Goal: Information Seeking & Learning: Find specific fact

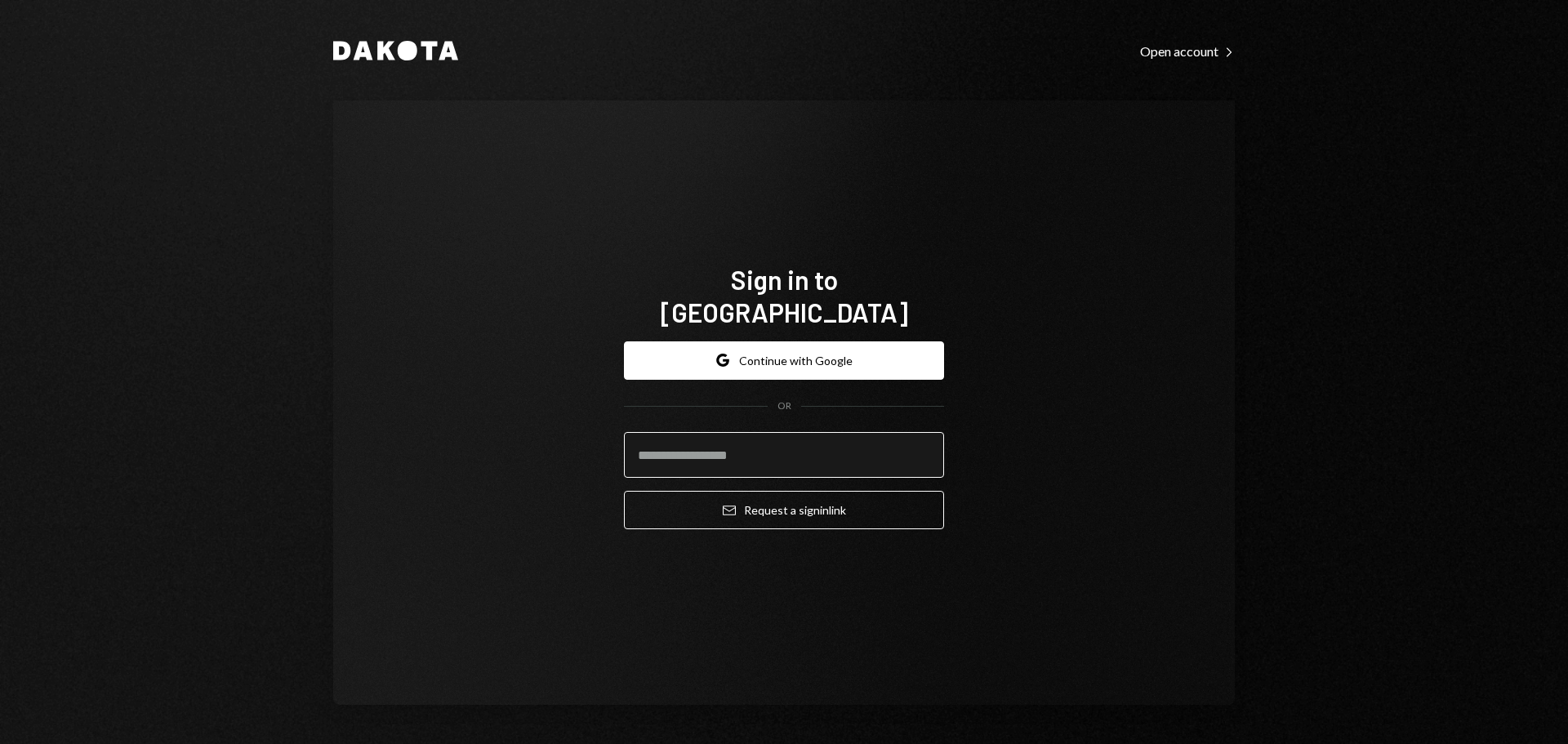
click at [748, 447] on input "email" at bounding box center [784, 455] width 321 height 46
click at [786, 358] on button "Google Continue with Google" at bounding box center [784, 361] width 321 height 38
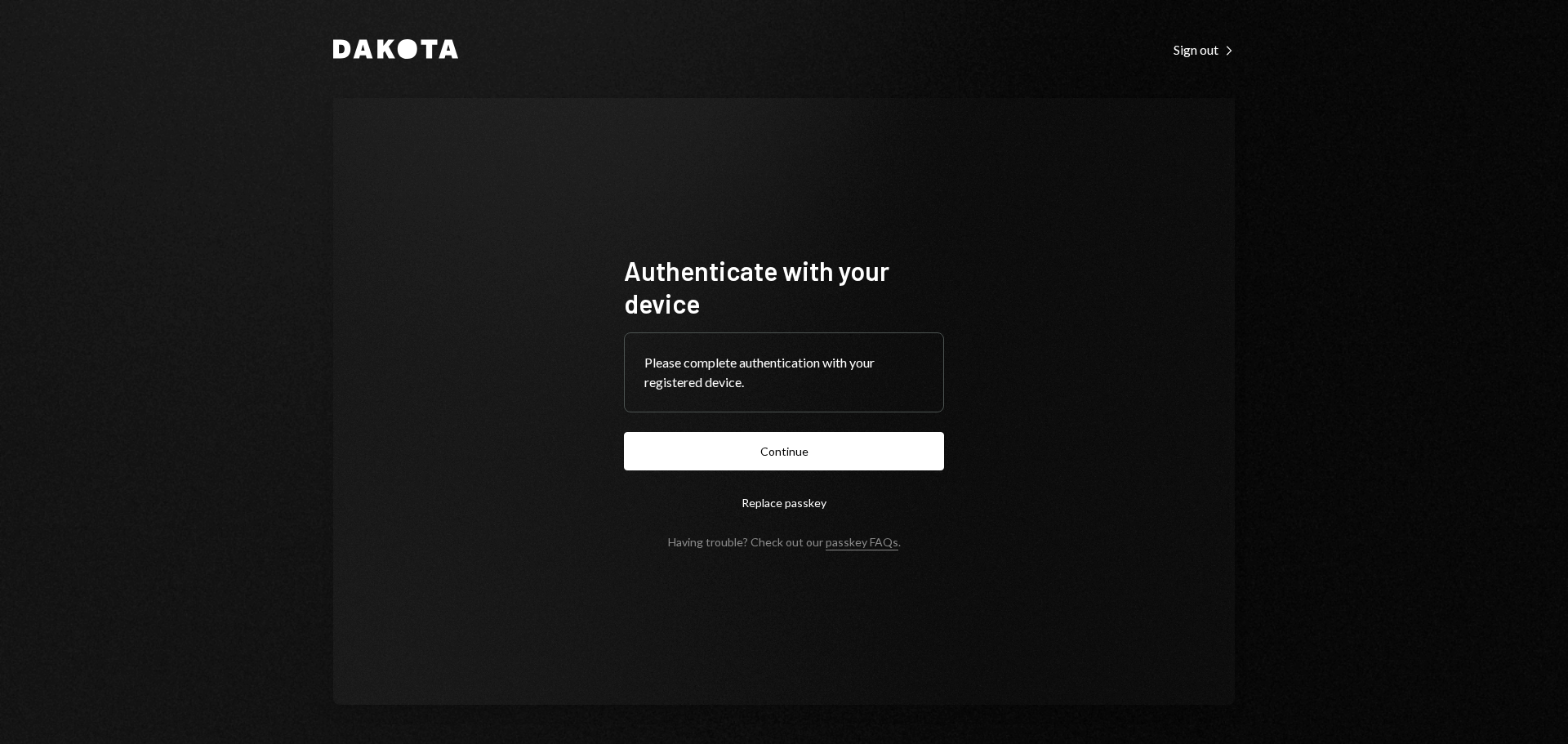
click at [786, 448] on button "Continue" at bounding box center [784, 451] width 321 height 38
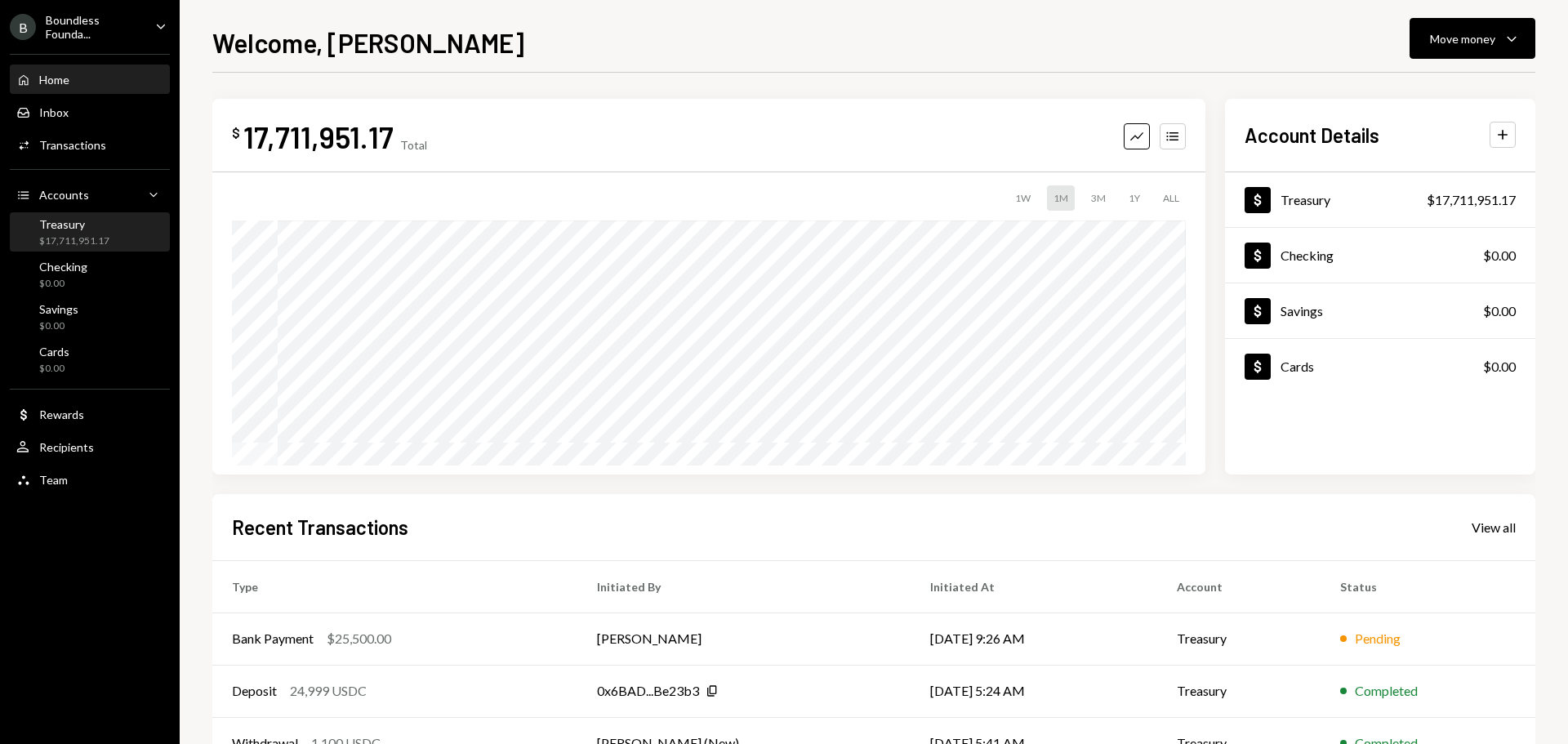
click at [83, 246] on div "$17,711,951.17" at bounding box center [74, 241] width 70 height 13
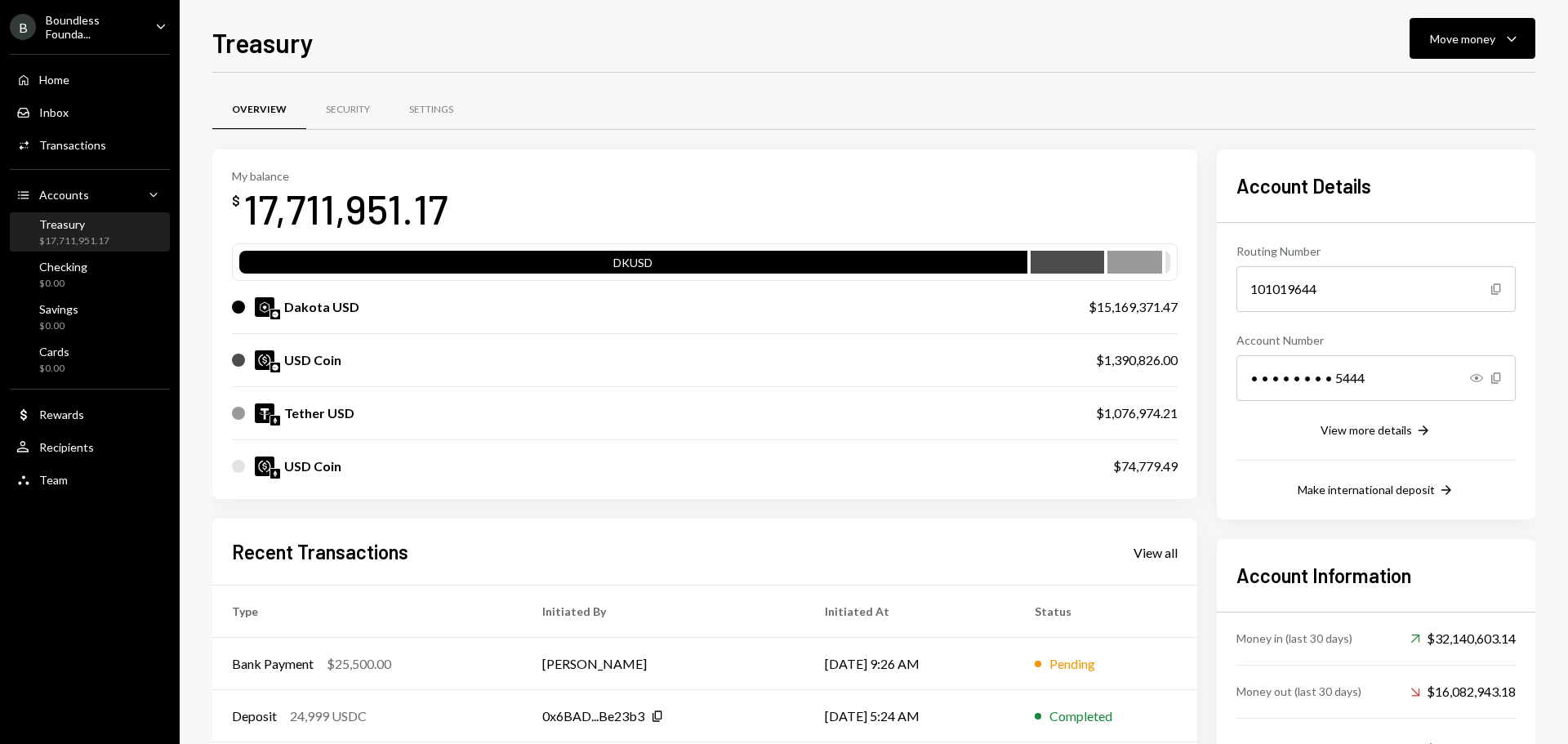
click at [90, 21] on div "Boundless Founda..." at bounding box center [94, 27] width 96 height 28
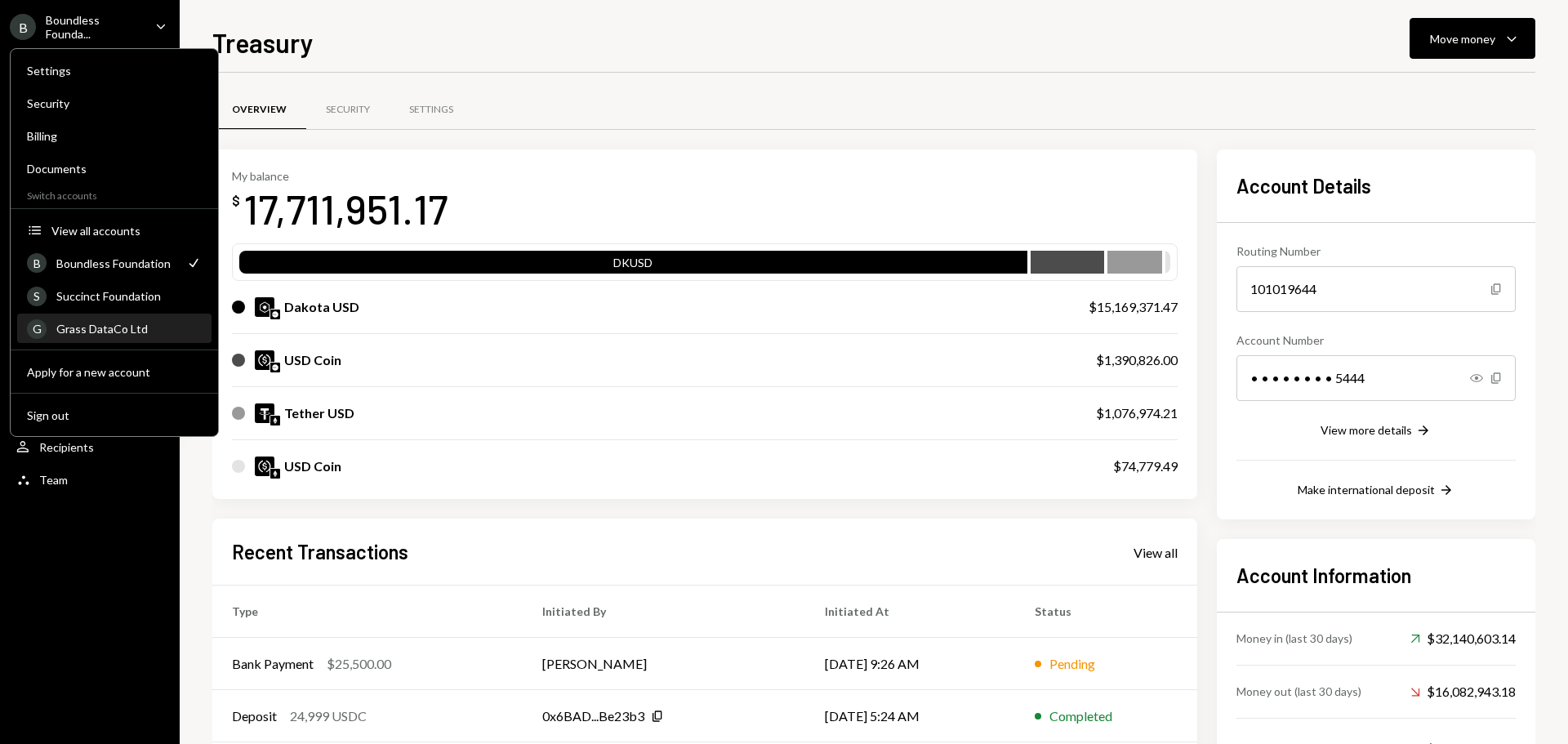
click at [119, 329] on div "Grass DataCo Ltd" at bounding box center [129, 328] width 145 height 13
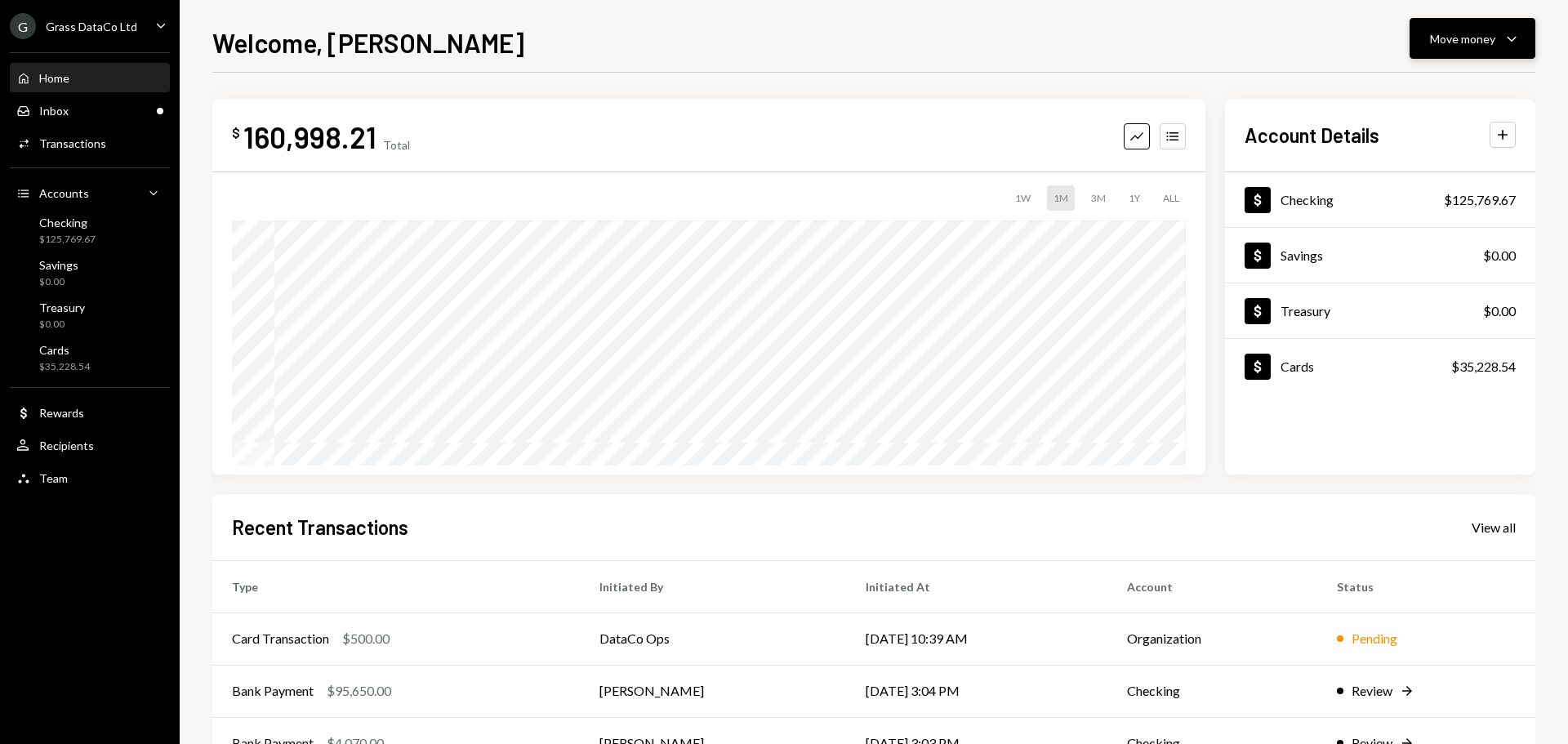
drag, startPoint x: 1505, startPoint y: 30, endPoint x: 1494, endPoint y: 47, distance: 20.2
click at [1505, 30] on icon "Caret Down" at bounding box center [1511, 38] width 19 height 19
click at [1431, 164] on div "Deposit" at bounding box center [1460, 161] width 119 height 17
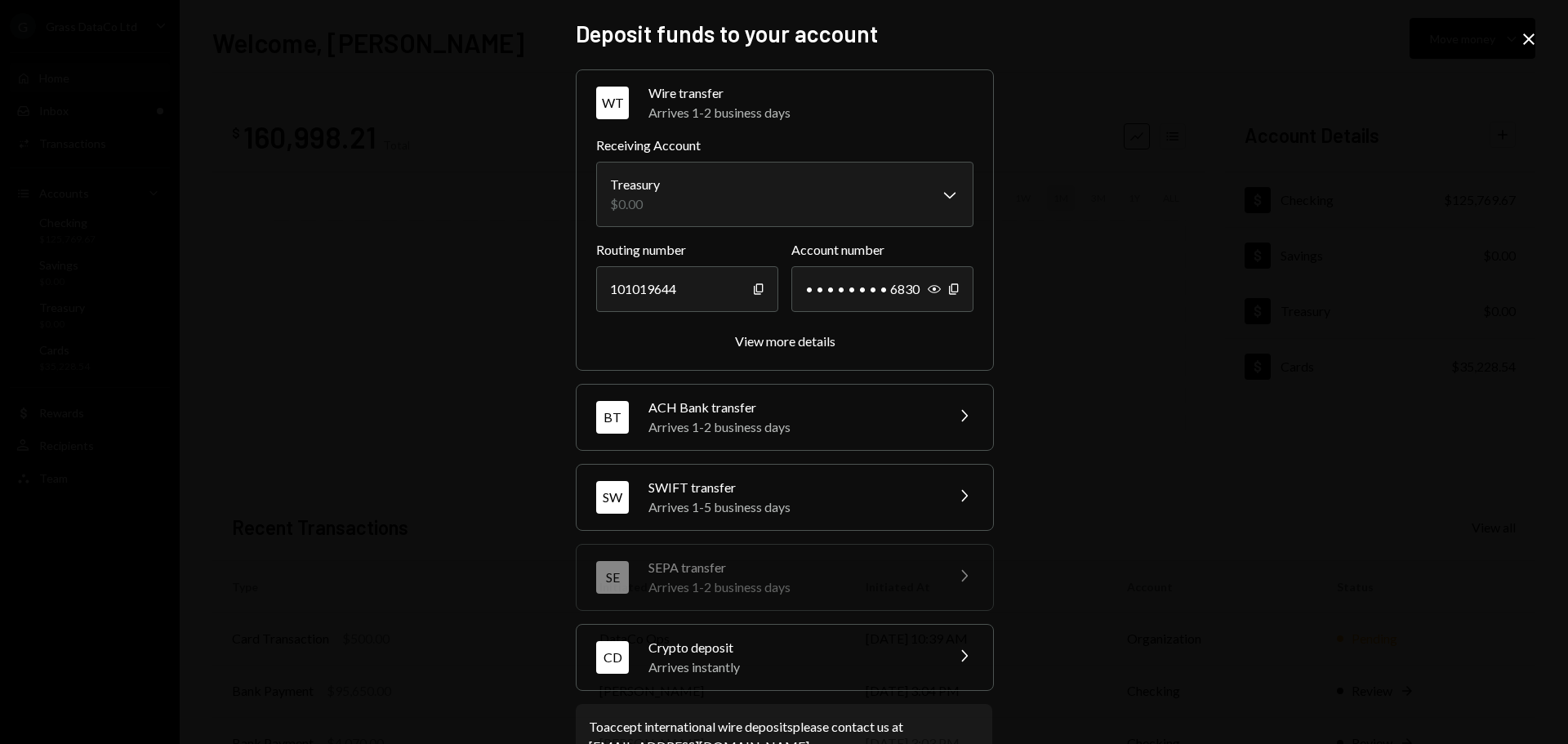
click at [723, 660] on div "Arrives instantly" at bounding box center [792, 667] width 286 height 19
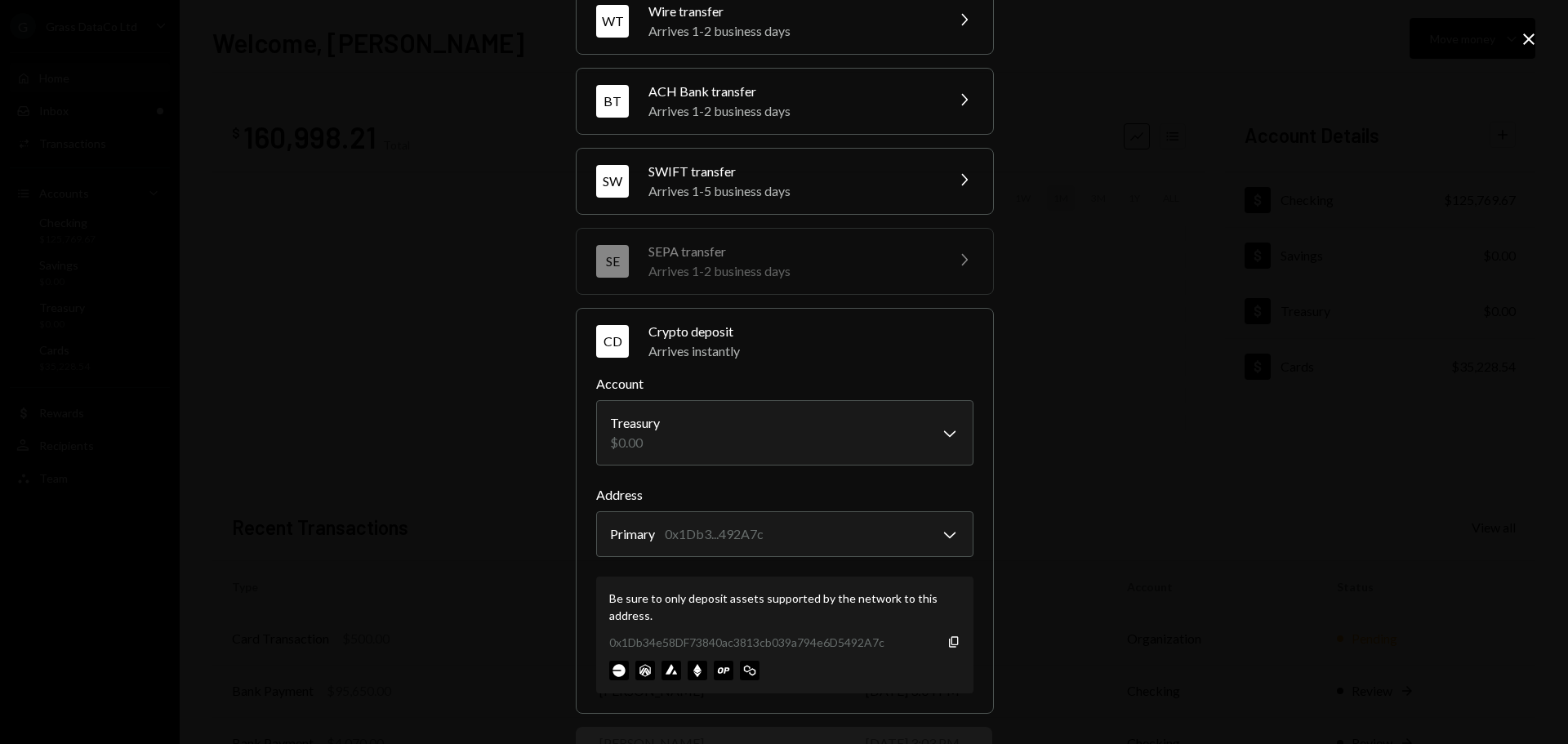
scroll to position [156, 0]
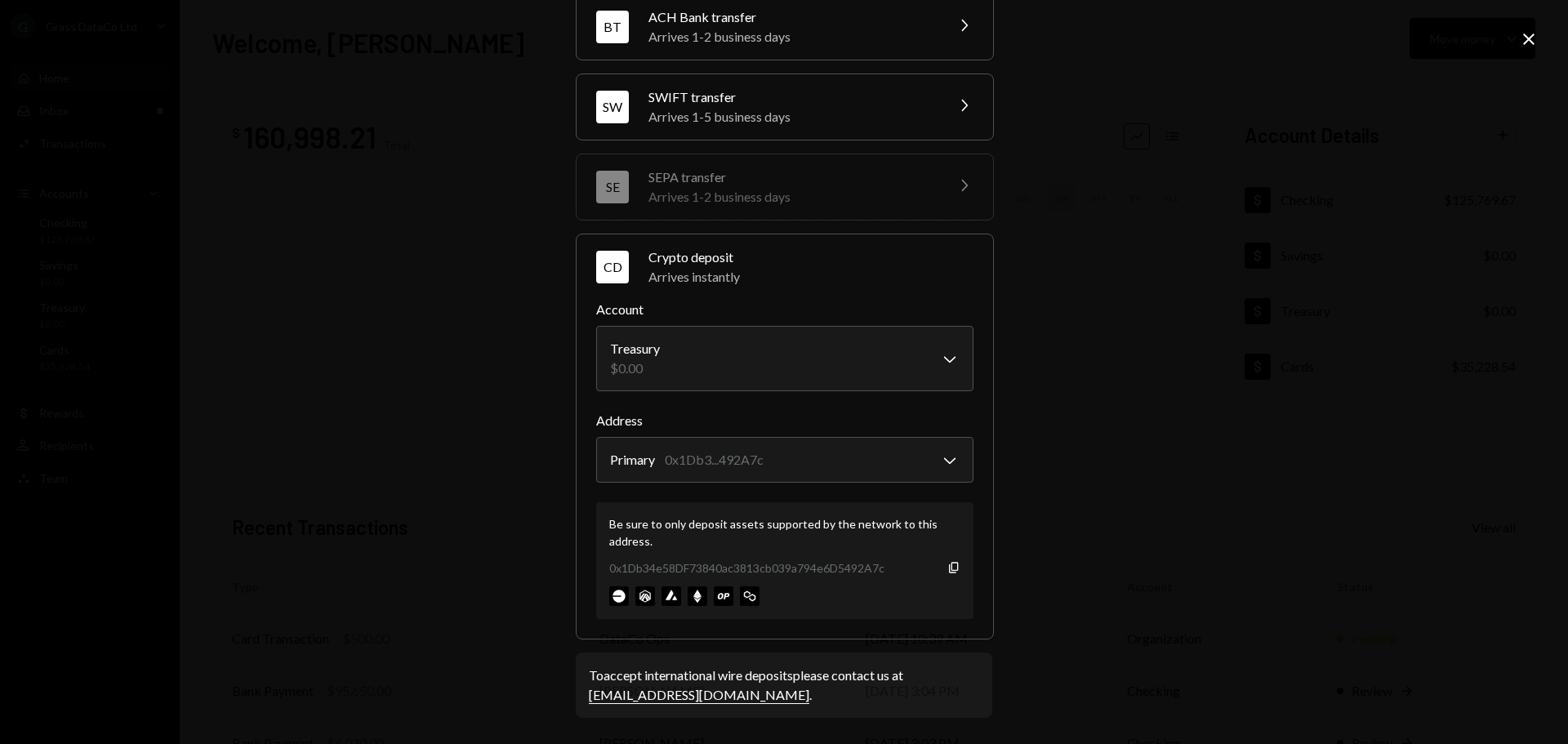
drag, startPoint x: 1116, startPoint y: 525, endPoint x: 1126, endPoint y: 517, distance: 12.8
click at [1117, 525] on div "**********" at bounding box center [784, 372] width 1568 height 744
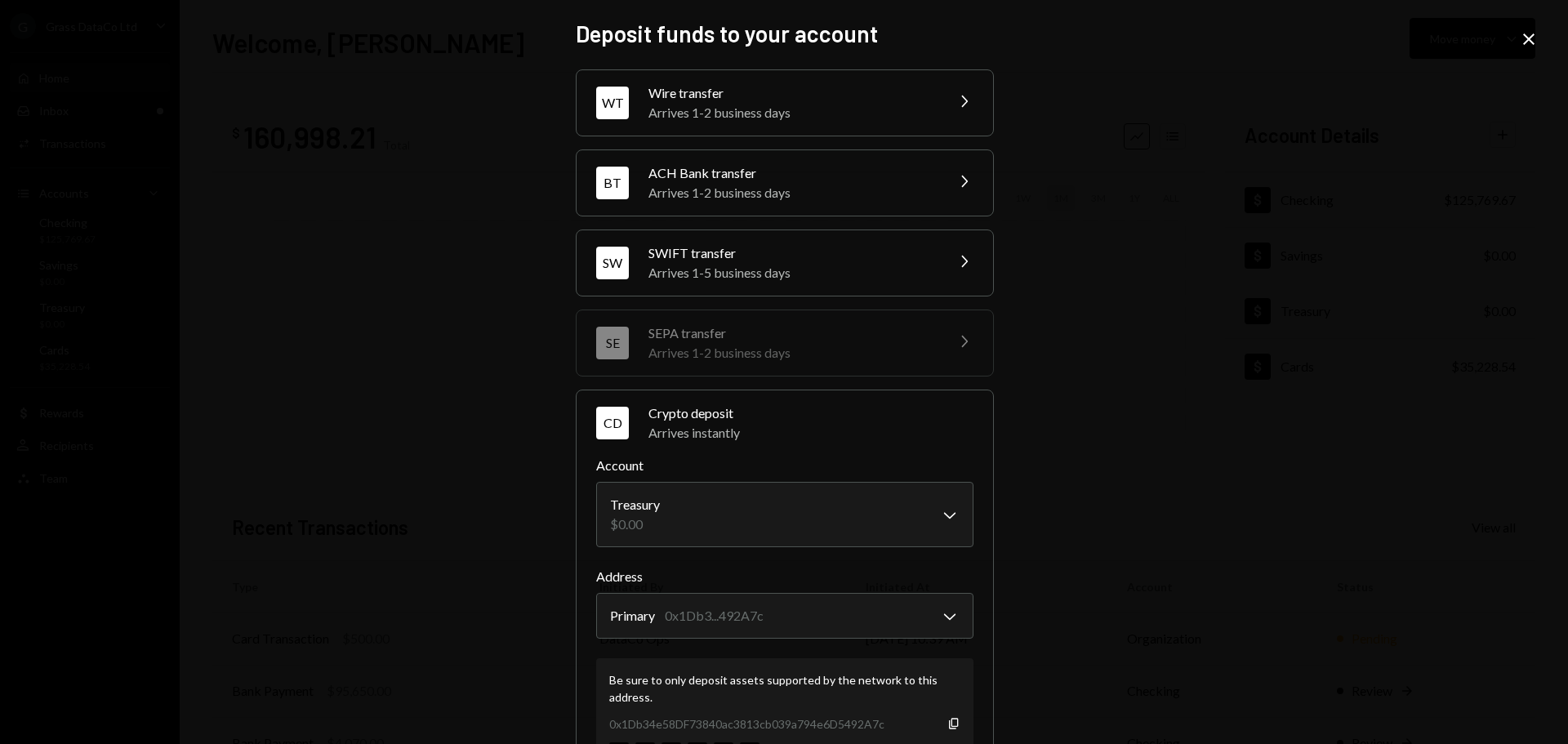
click at [1536, 36] on icon "Close" at bounding box center [1529, 39] width 19 height 19
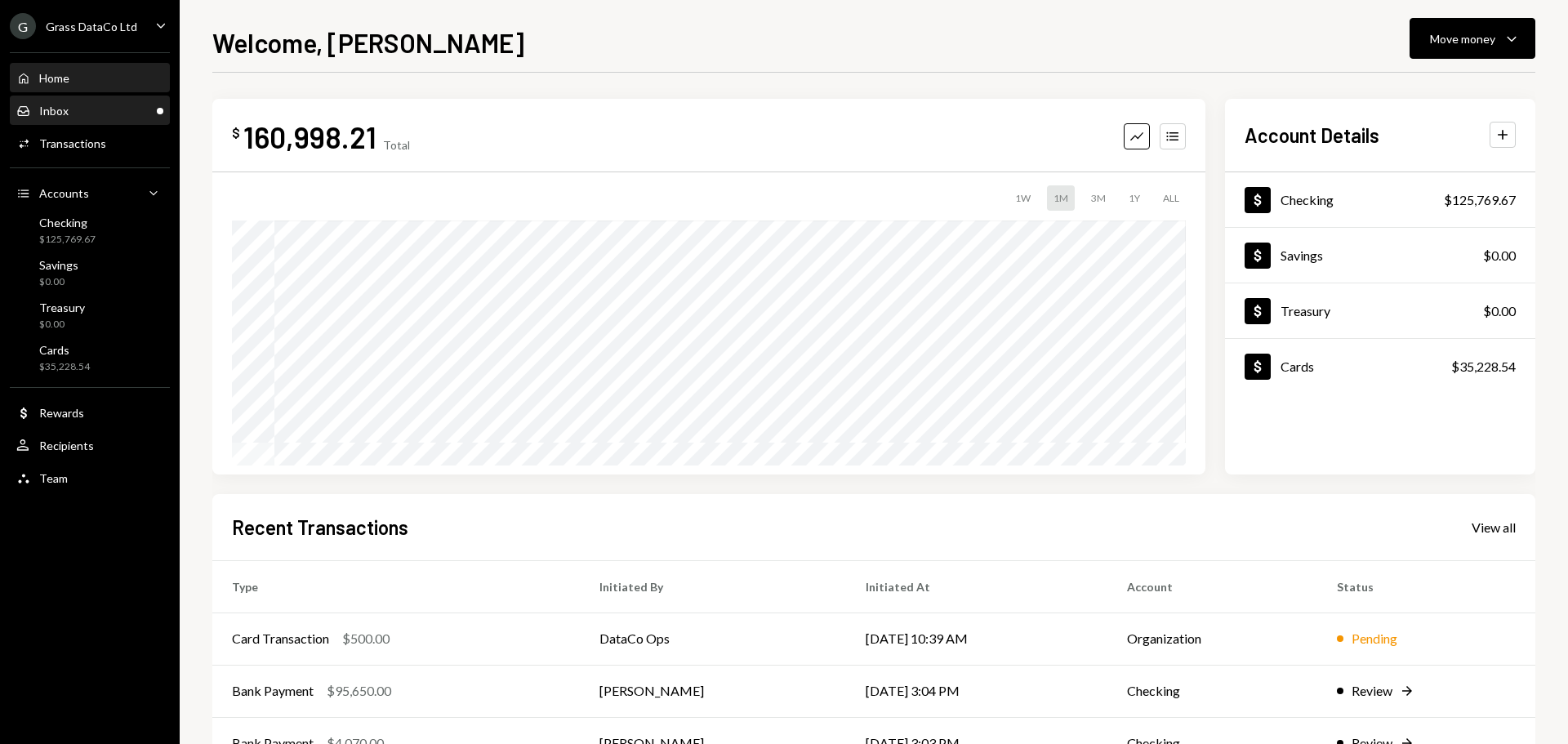
click at [82, 118] on div "Inbox Inbox" at bounding box center [89, 110] width 147 height 28
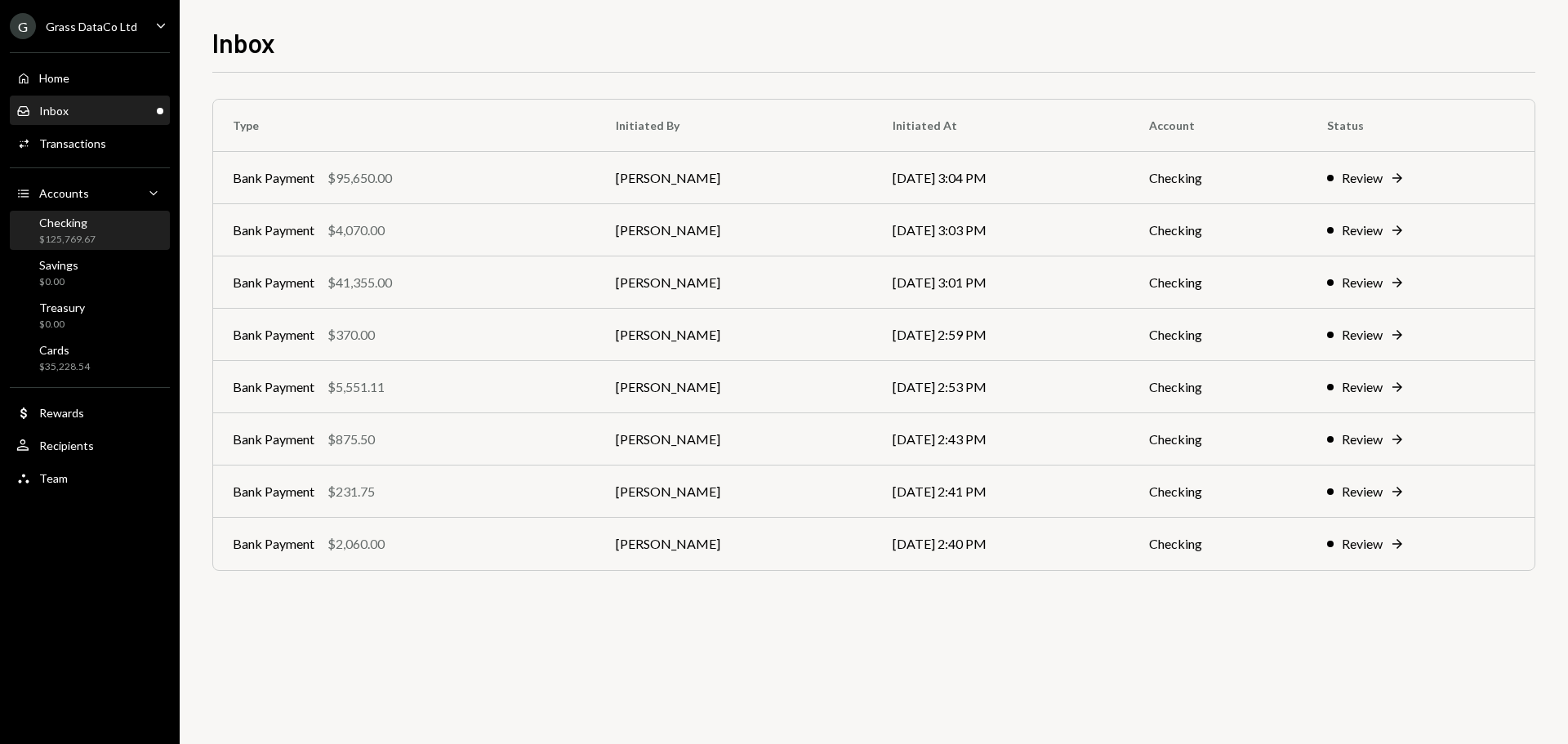
click at [96, 222] on div "Checking $125,769.67" at bounding box center [89, 231] width 147 height 31
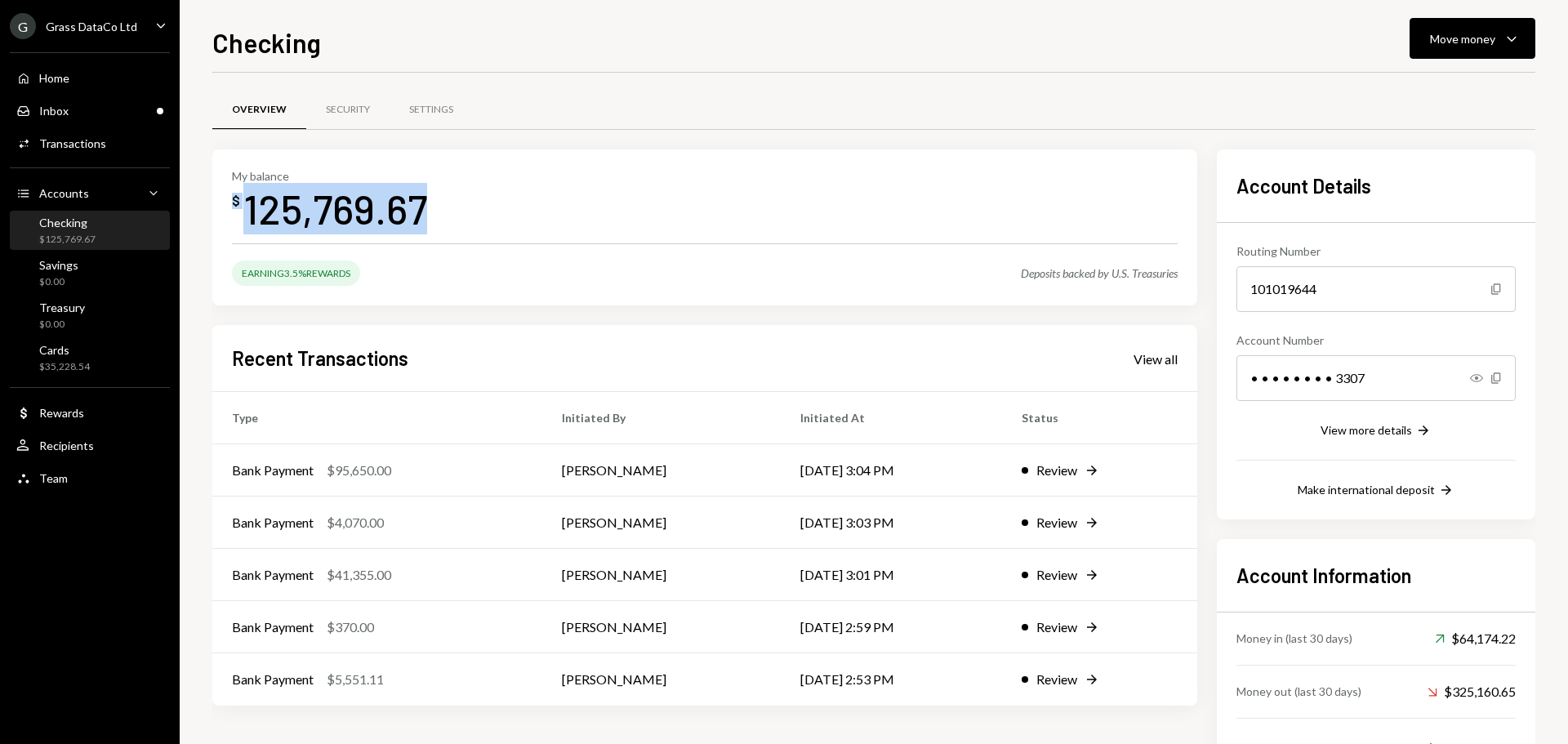
drag, startPoint x: 419, startPoint y: 213, endPoint x: 224, endPoint y: 214, distance: 195.0
click at [226, 205] on div "My balance $ 125,769.67 Earning 3.5% Rewards Deposits backed by U.S. Treasuries" at bounding box center [704, 228] width 985 height 156
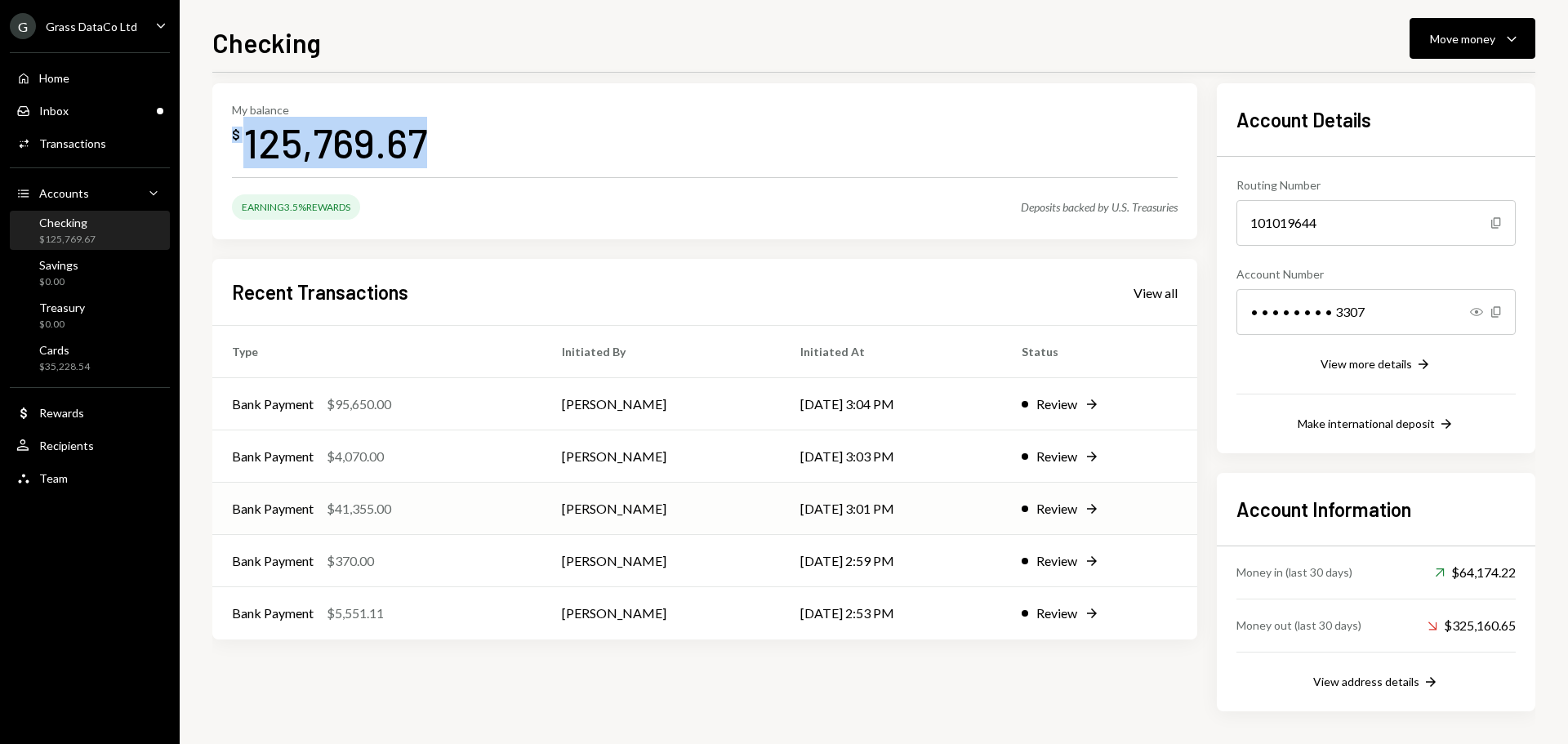
click at [440, 514] on div "Bank Payment $41,355.00" at bounding box center [377, 509] width 291 height 19
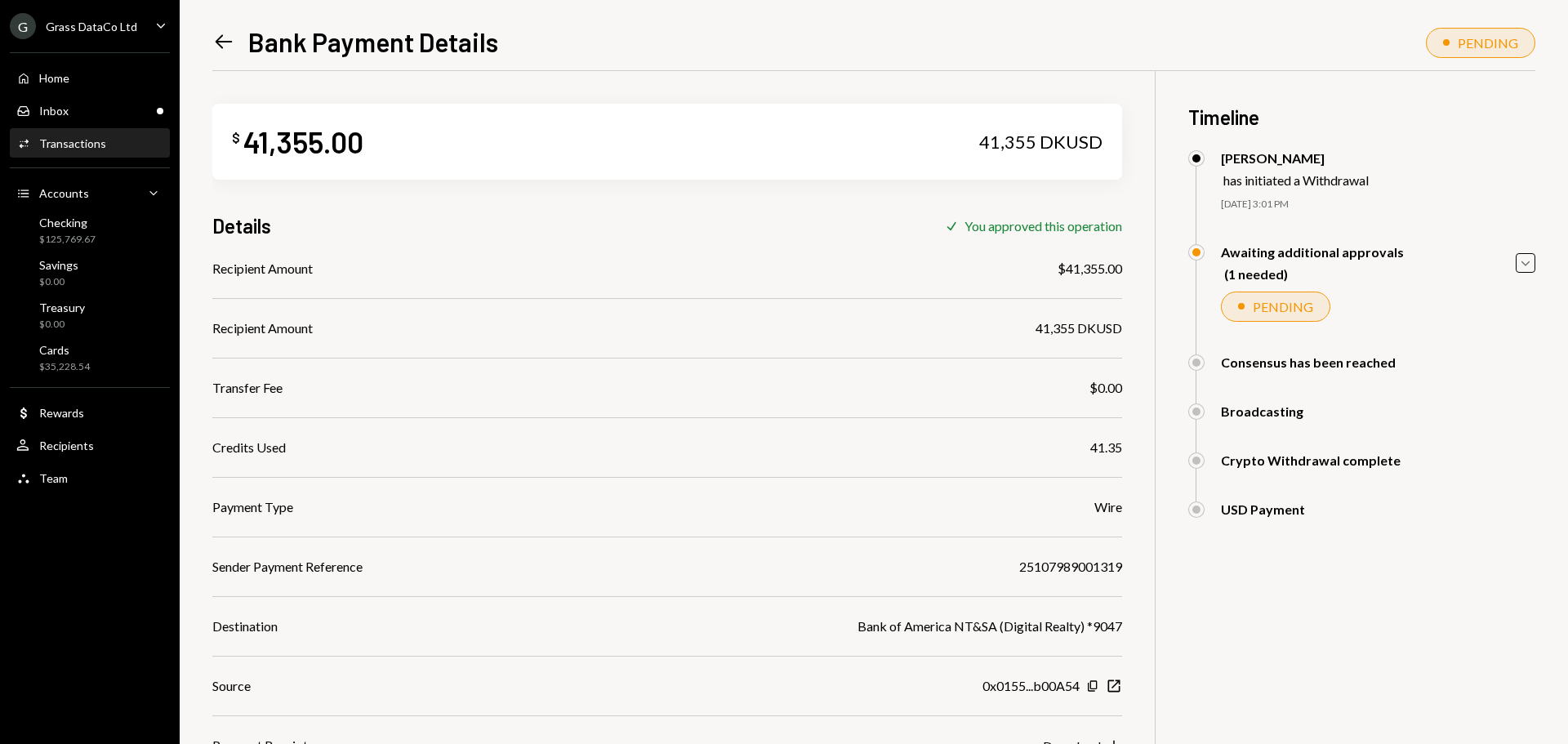
click at [212, 41] on icon "Left Arrow" at bounding box center [224, 41] width 23 height 23
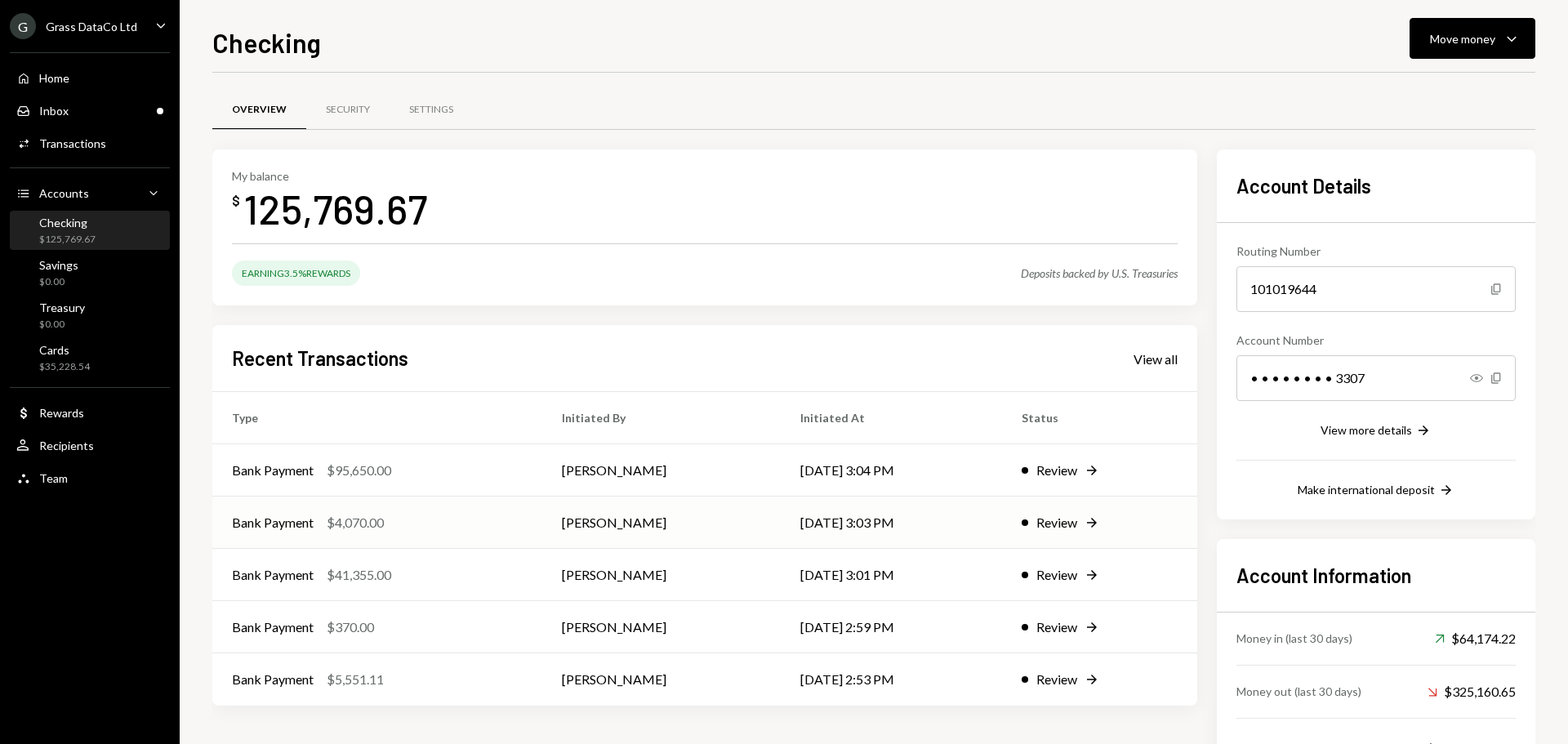
scroll to position [66, 0]
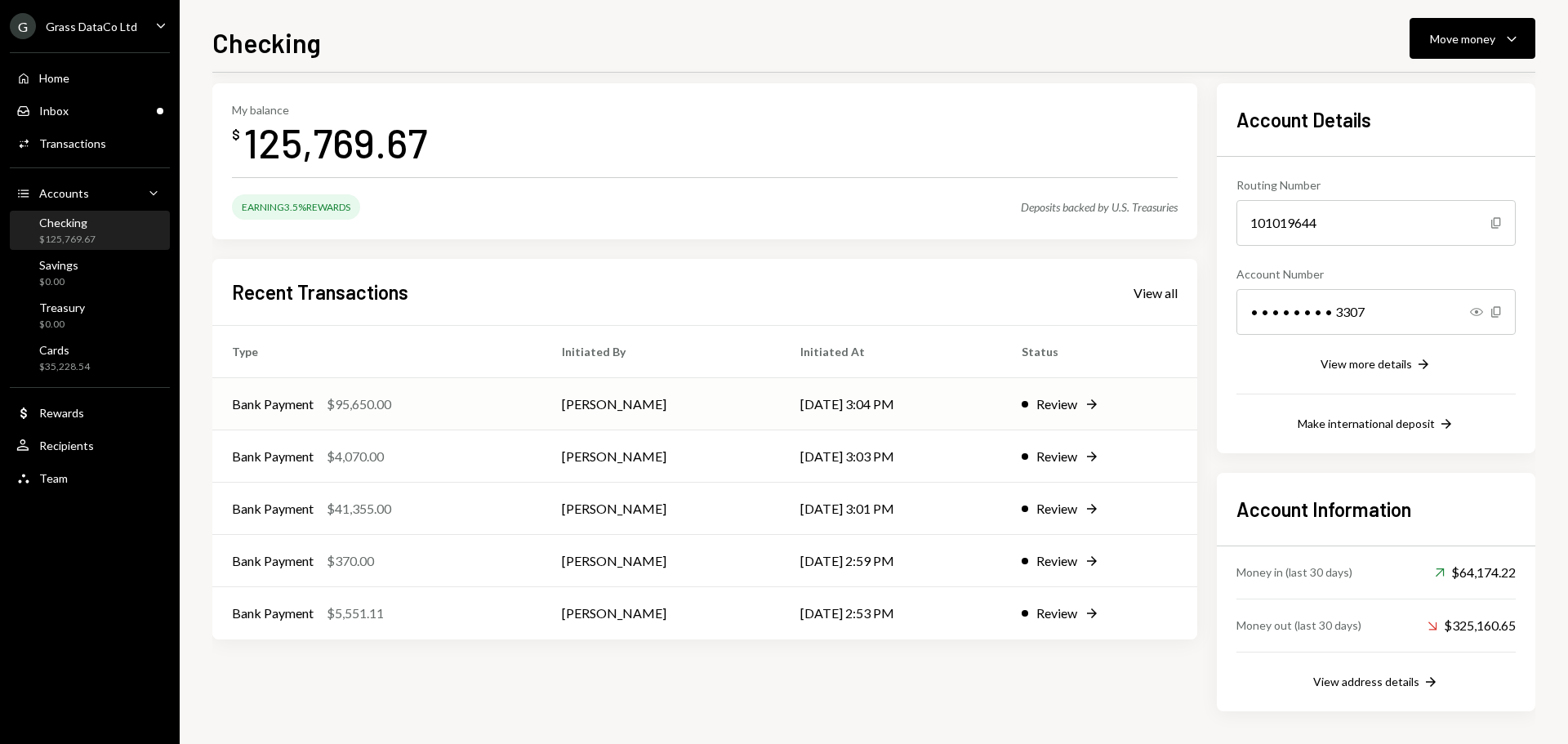
click at [463, 405] on div "Bank Payment $95,650.00" at bounding box center [377, 404] width 291 height 19
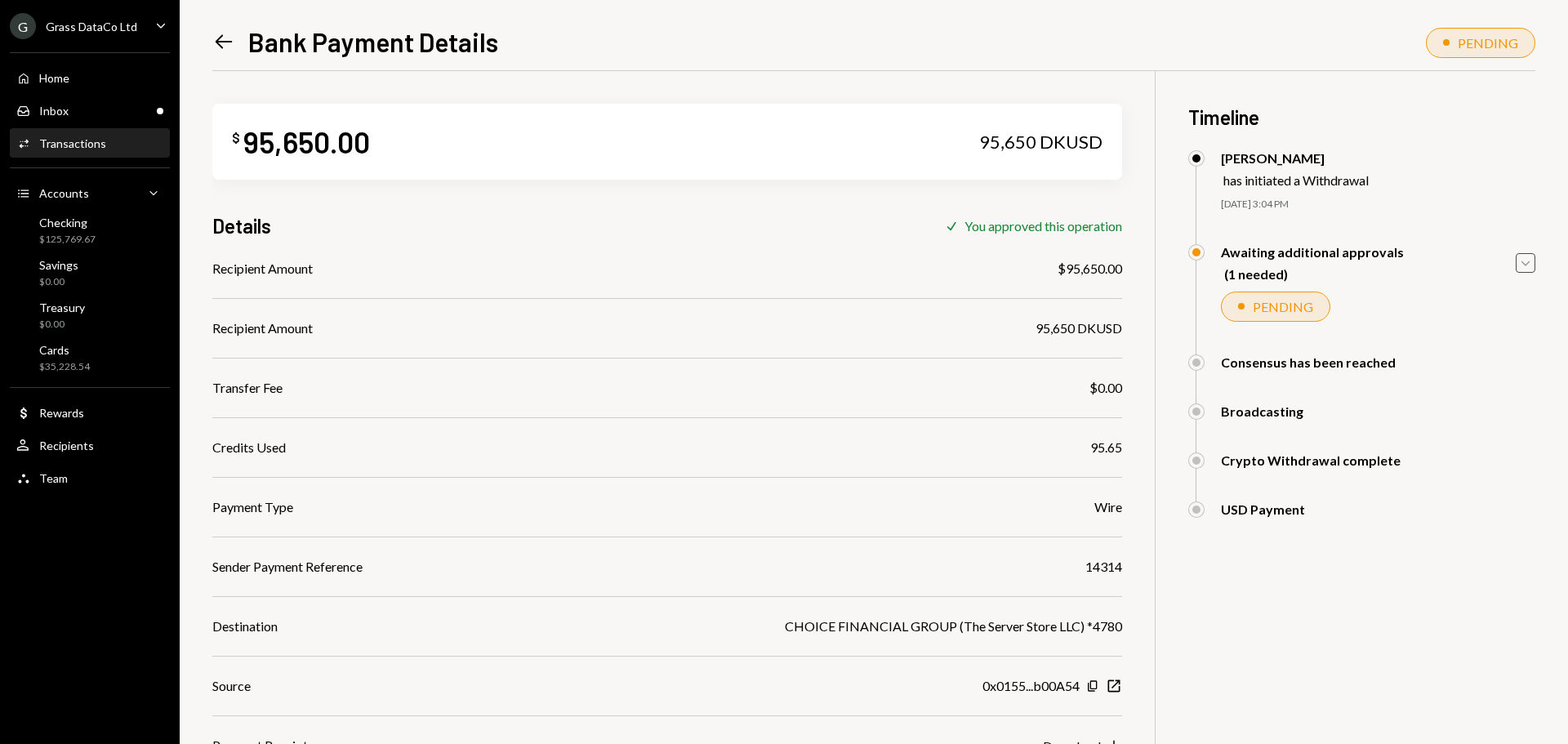
click at [1531, 265] on icon "Caret Down" at bounding box center [1525, 263] width 18 height 18
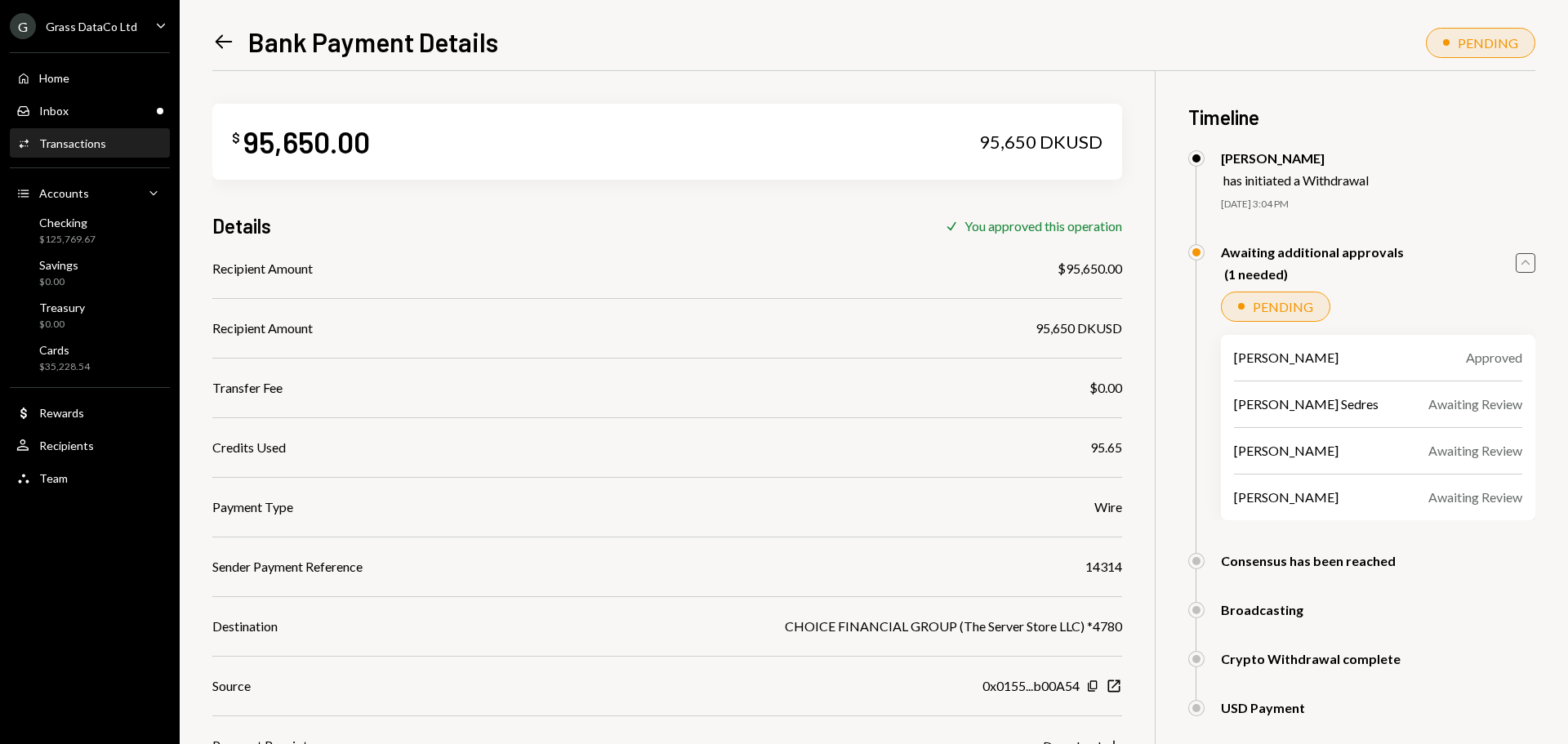
click at [1527, 255] on icon "Caret Up" at bounding box center [1525, 263] width 18 height 18
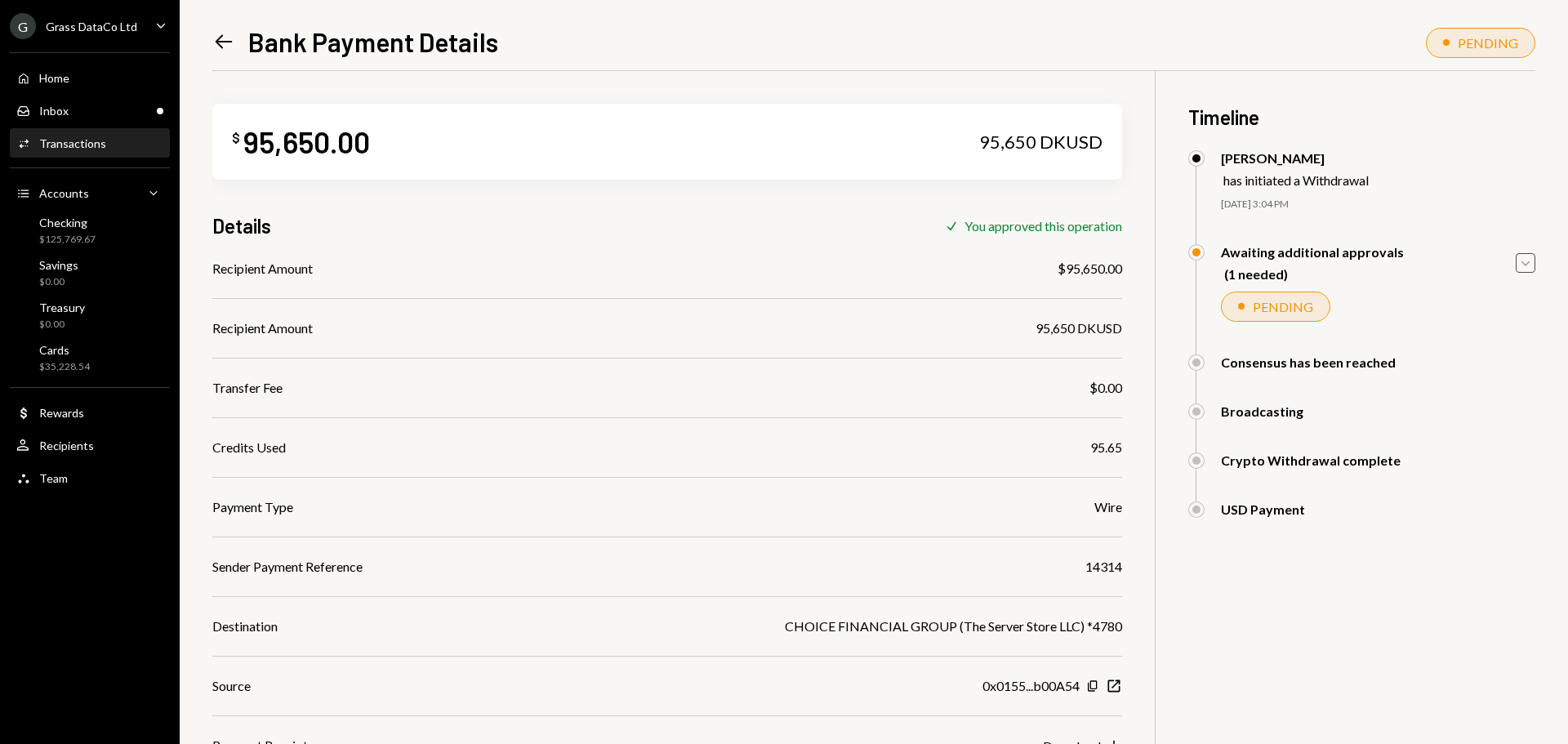
scroll to position [71, 0]
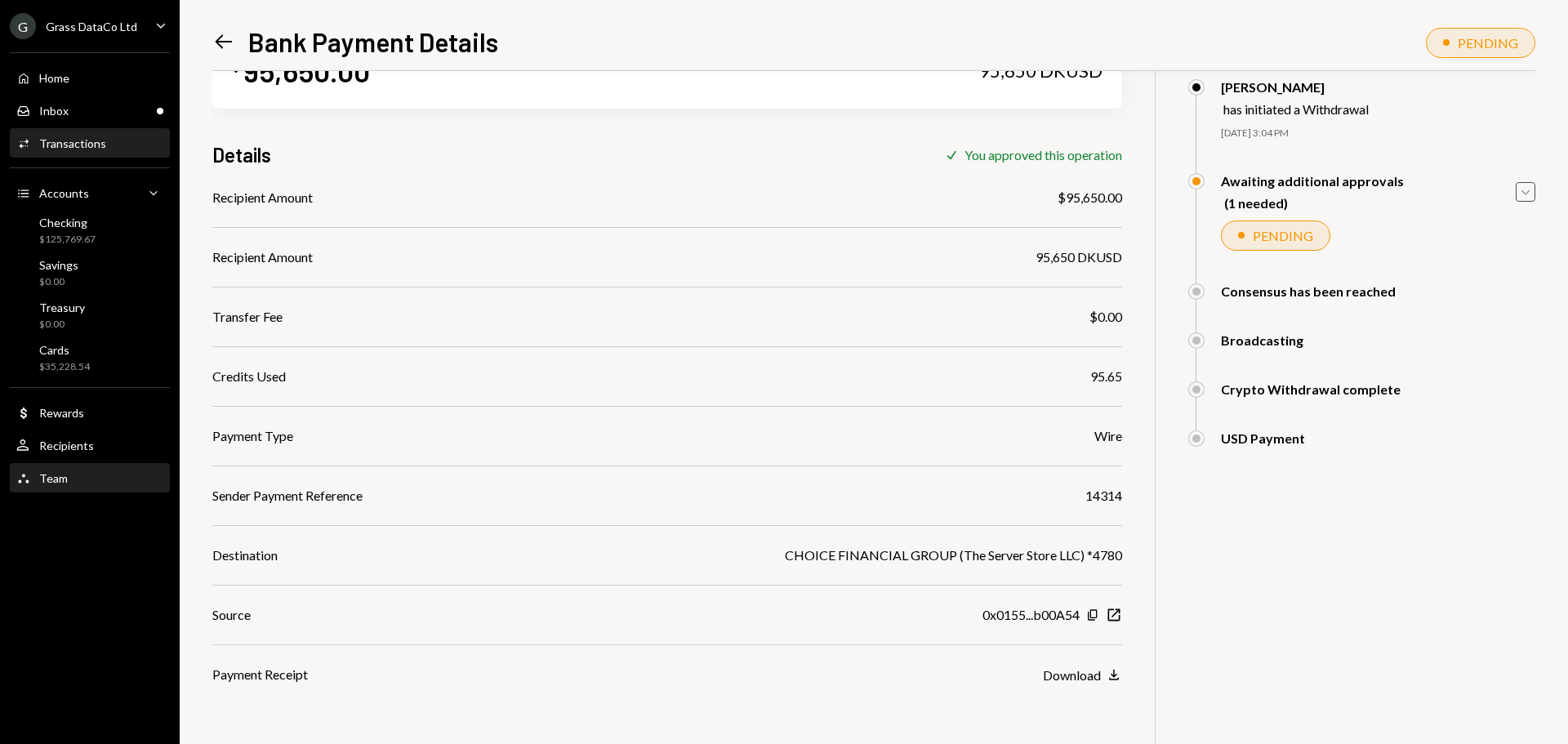
click at [90, 486] on div "Team Team" at bounding box center [89, 478] width 147 height 14
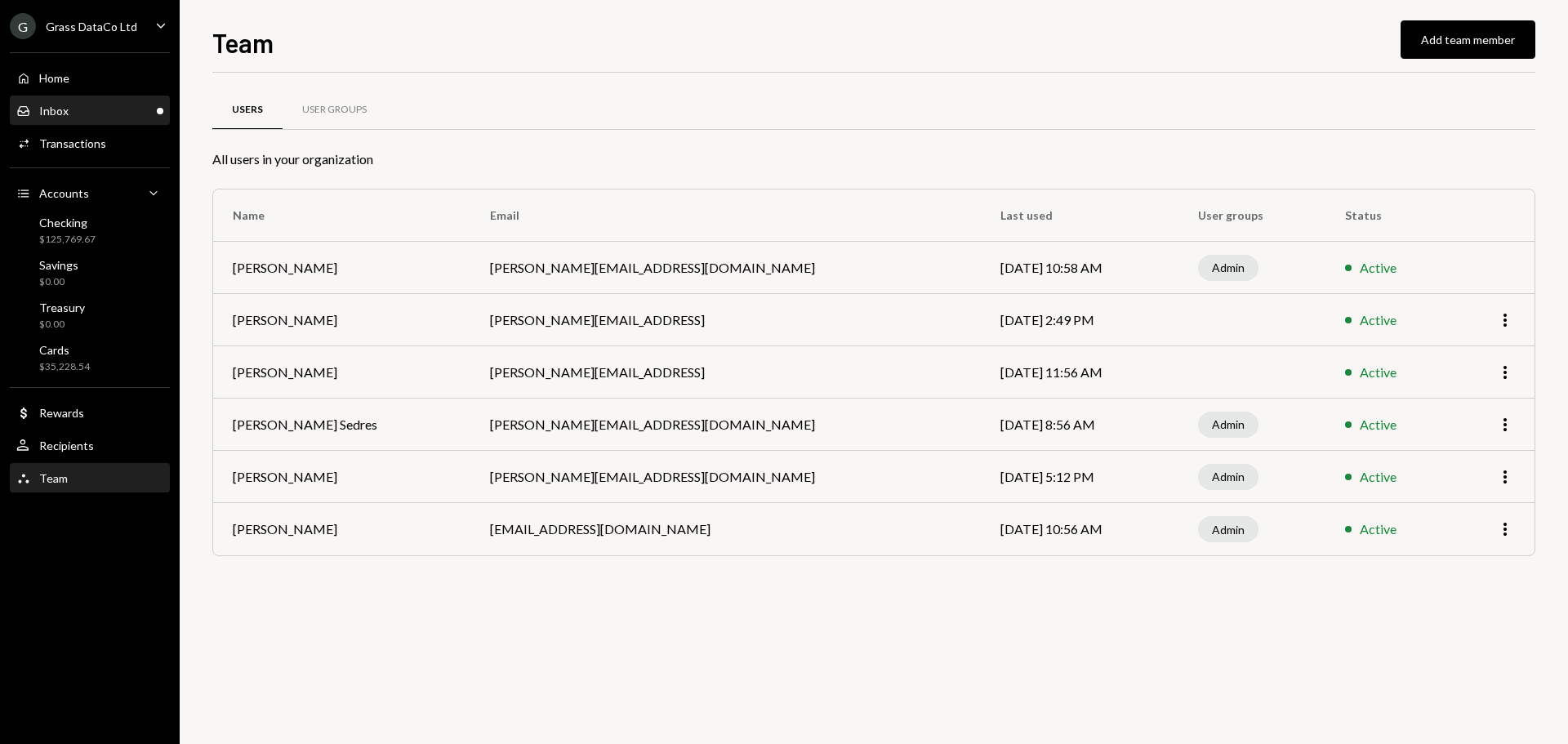
click at [68, 113] on div "Inbox Inbox" at bounding box center [89, 110] width 147 height 14
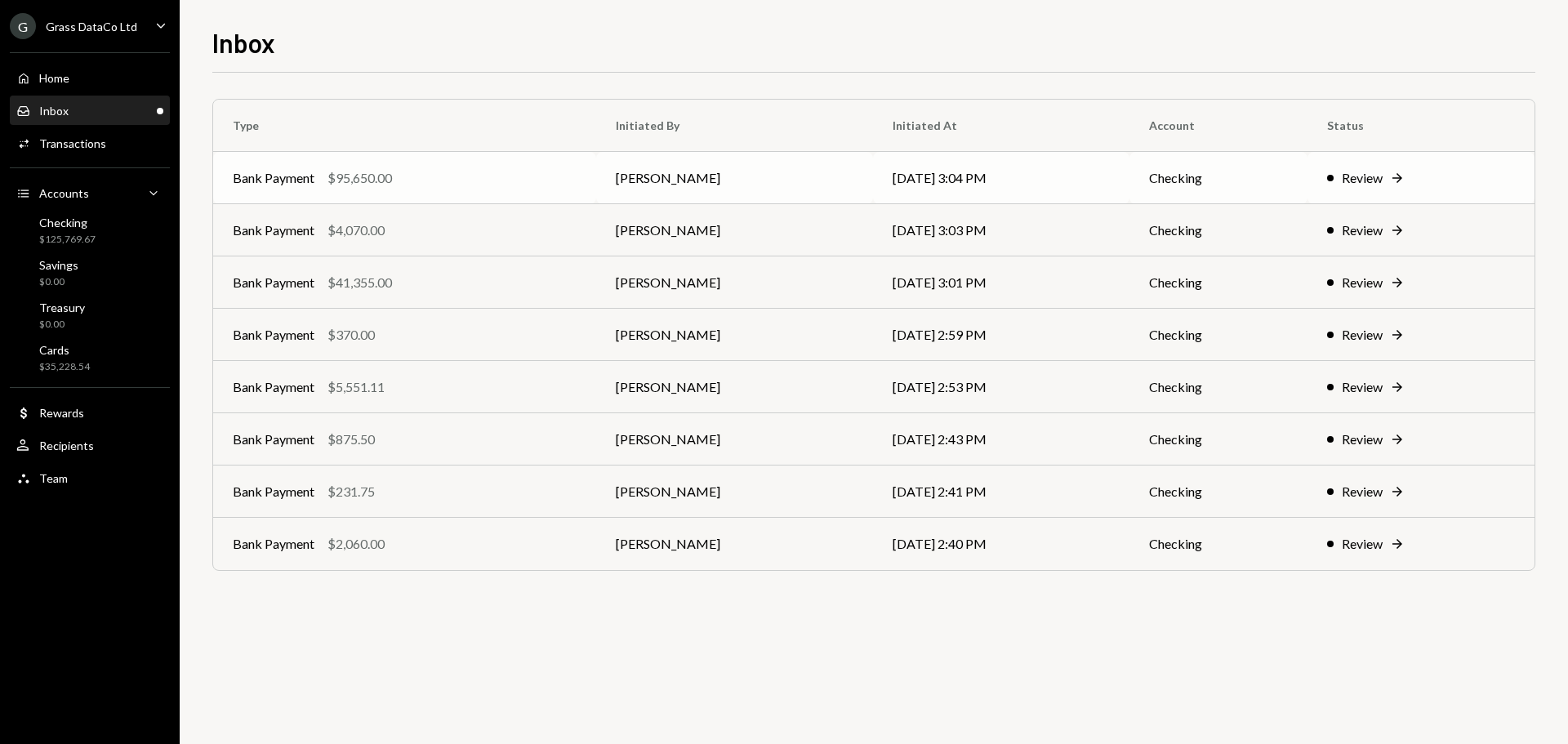
click at [368, 180] on div "$95,650.00" at bounding box center [359, 178] width 64 height 19
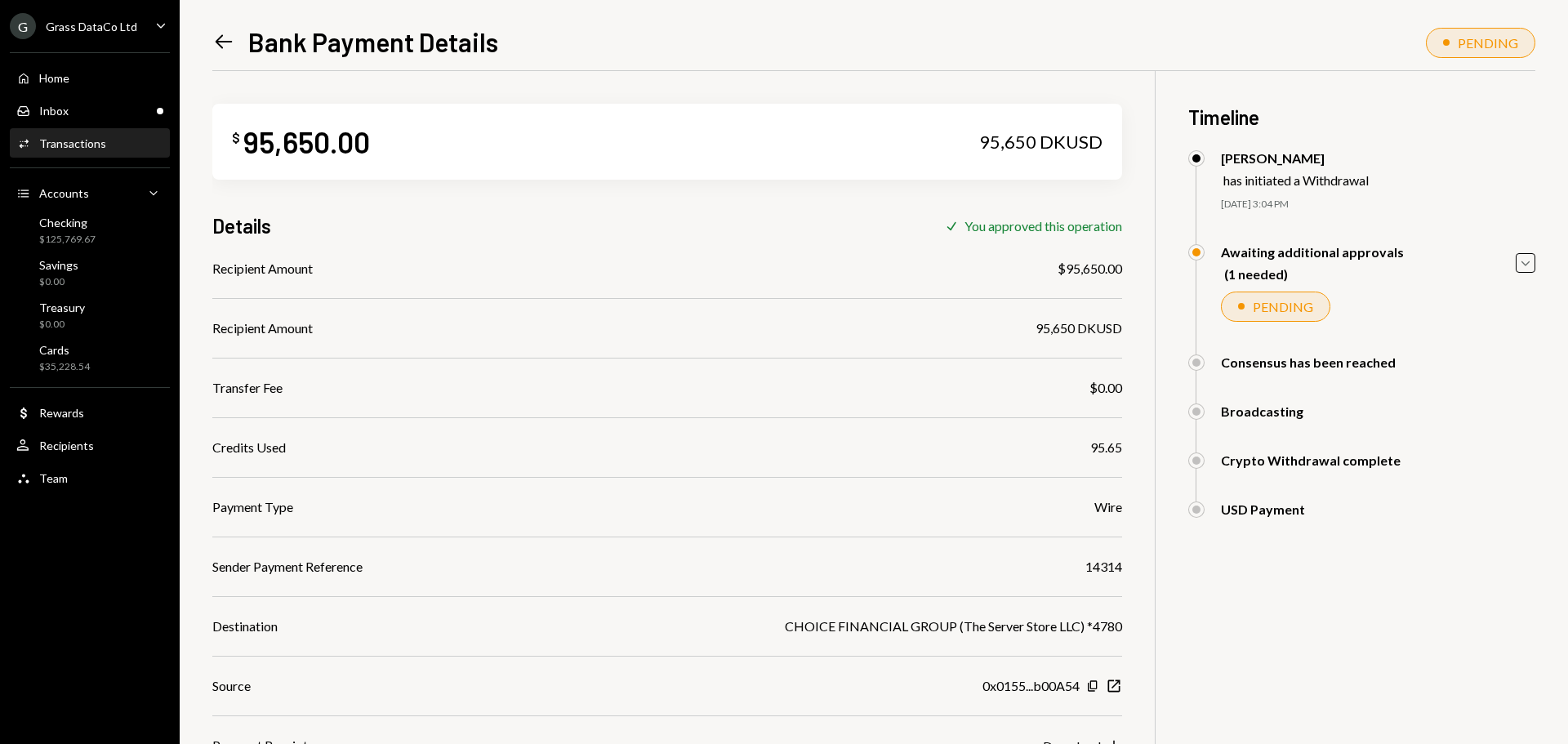
click at [1105, 572] on div "14314" at bounding box center [1104, 566] width 36 height 19
copy div "14314"
